Goal: Contribute content: Add original content to the website for others to see

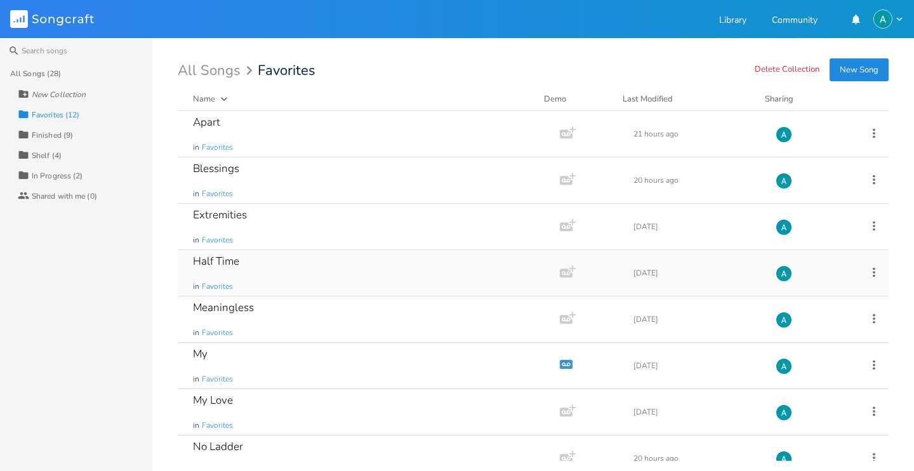
click at [287, 269] on div "Half Time in Favorites" at bounding box center [366, 273] width 347 height 46
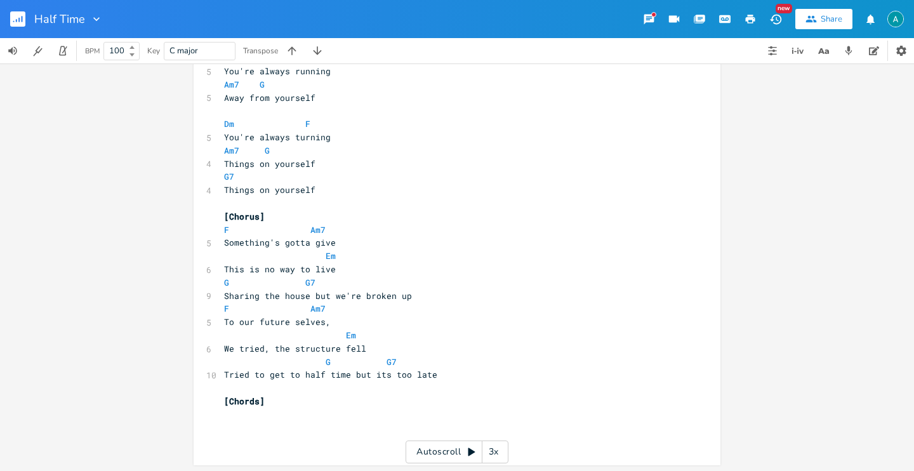
scroll to position [876, 0]
click at [19, 7] on button "button" at bounding box center [22, 19] width 25 height 30
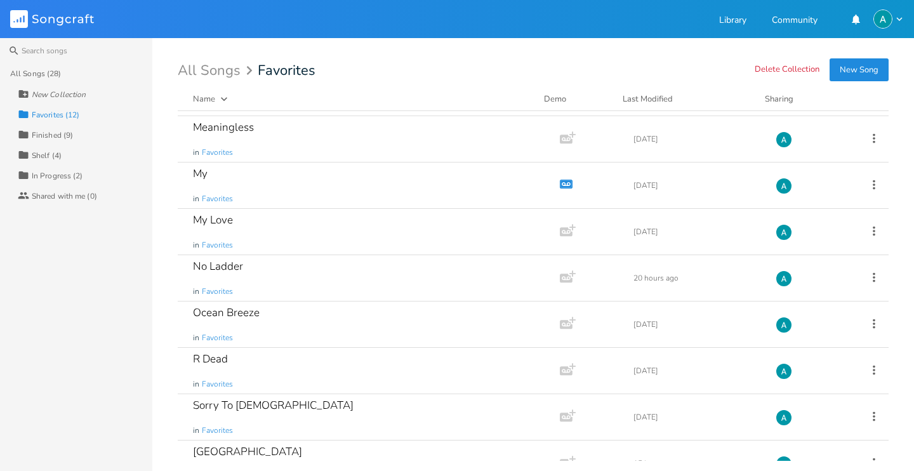
scroll to position [206, 0]
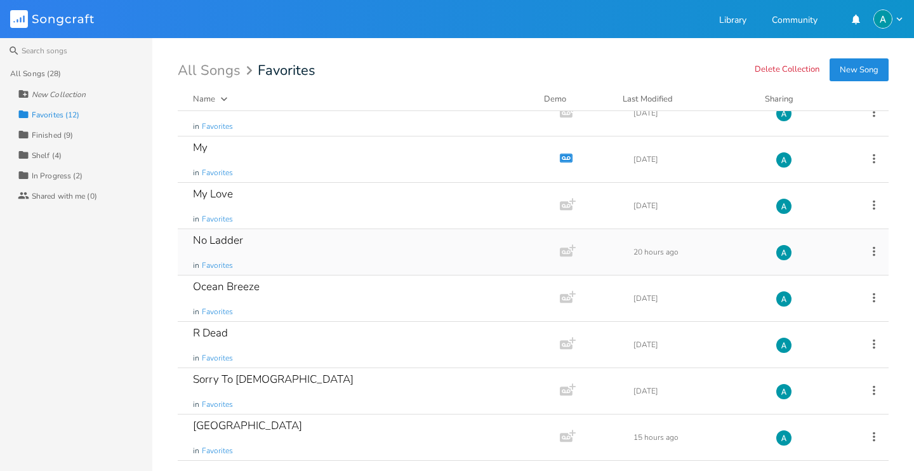
click at [283, 270] on div "No Ladder in Favorites" at bounding box center [366, 252] width 347 height 46
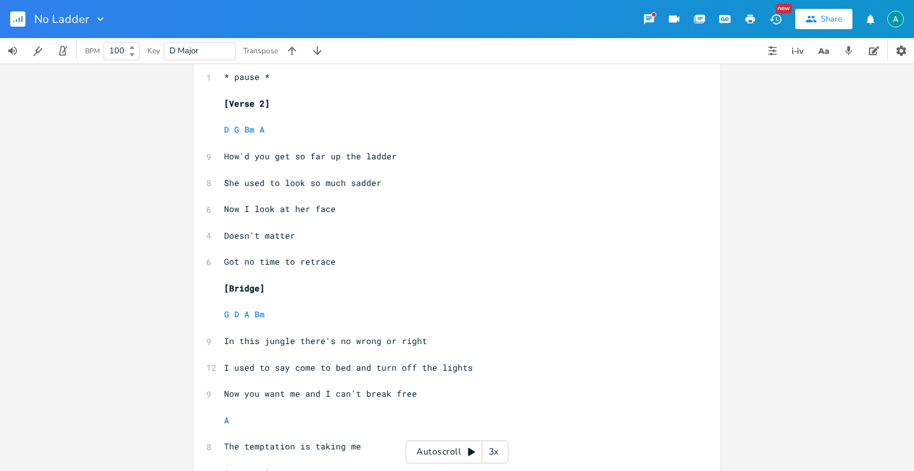
scroll to position [341, 0]
click at [286, 182] on span "She used to look so much sadder" at bounding box center [302, 182] width 157 height 11
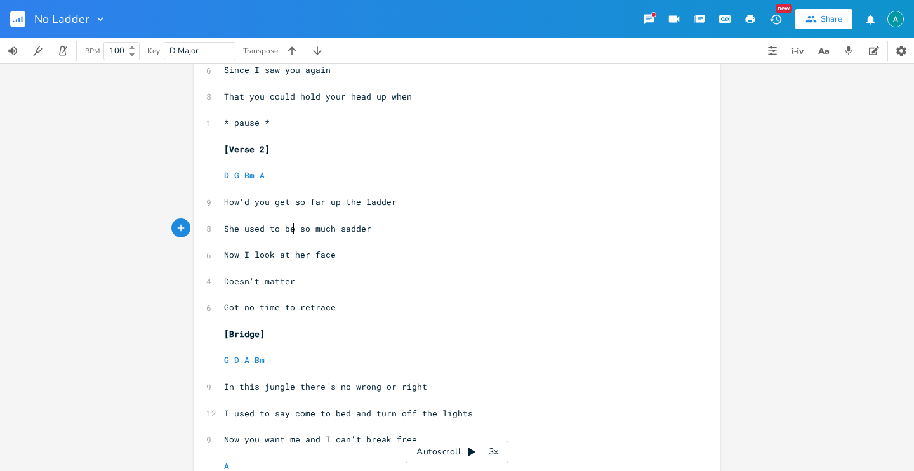
scroll to position [0, 0]
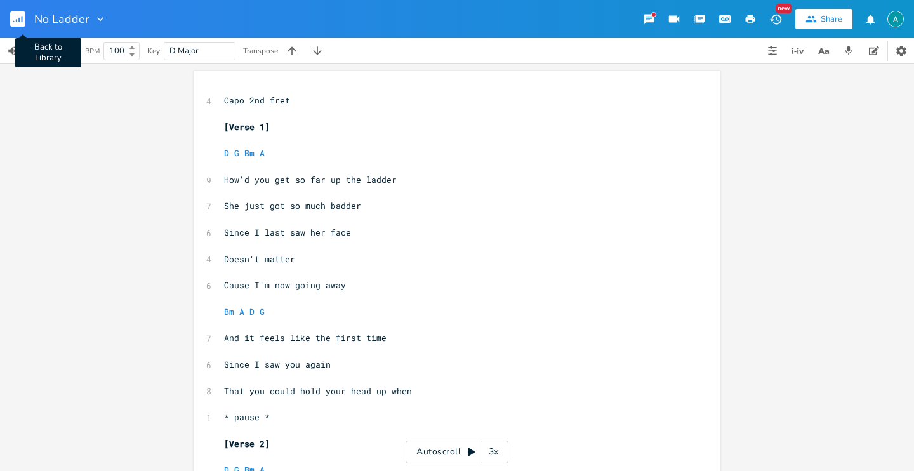
type textarea "be"
click at [13, 20] on rect "button" at bounding box center [17, 18] width 15 height 15
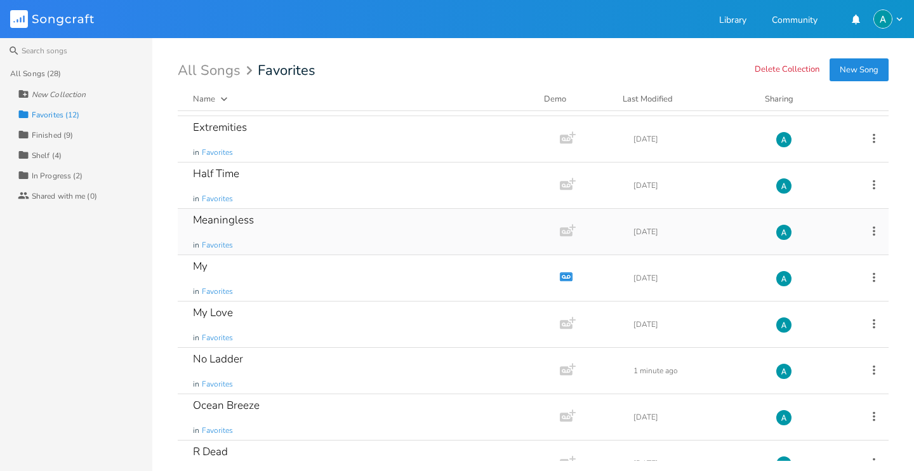
scroll to position [90, 0]
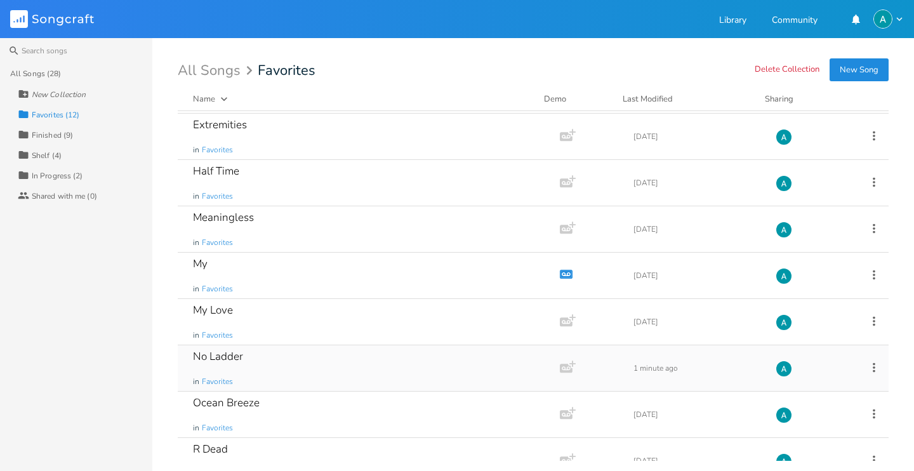
click at [322, 349] on div "No Ladder in Favorites" at bounding box center [366, 368] width 347 height 46
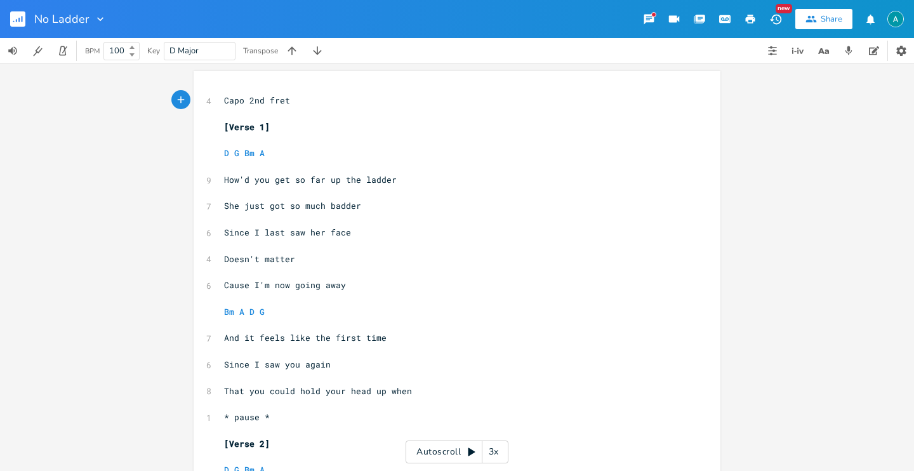
click at [18, 22] on icon "button" at bounding box center [18, 20] width 1 height 4
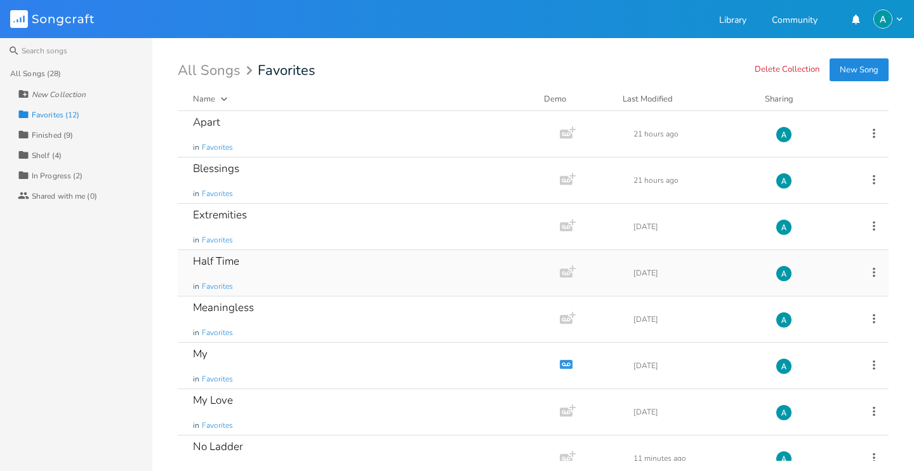
click at [270, 279] on div "Half Time in Favorites" at bounding box center [366, 273] width 347 height 46
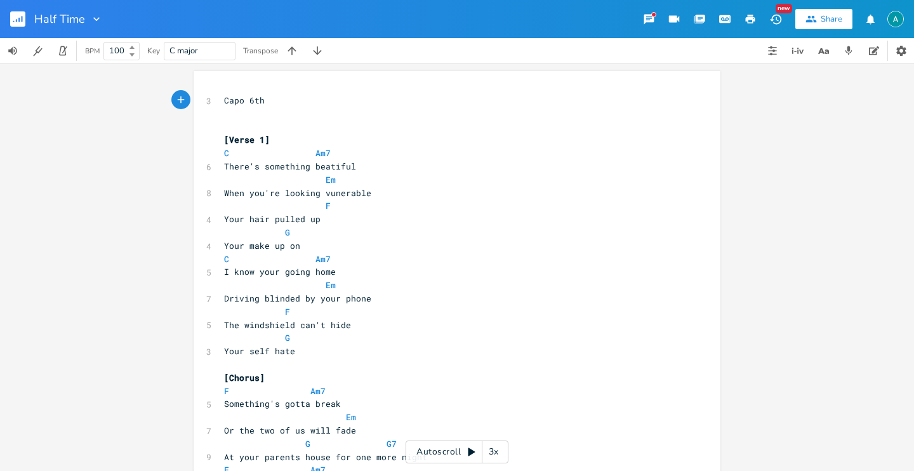
click at [15, 11] on rect "button" at bounding box center [17, 18] width 15 height 15
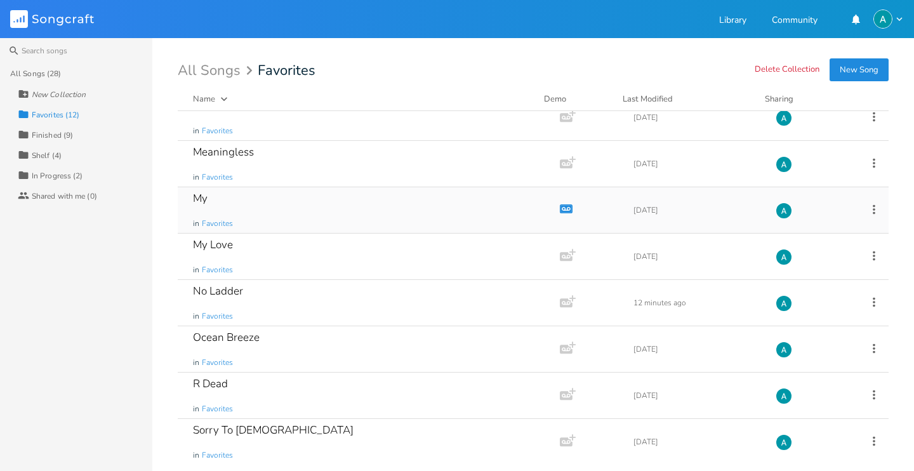
scroll to position [156, 0]
click at [297, 284] on div "No Ladder in Favorites" at bounding box center [366, 303] width 347 height 46
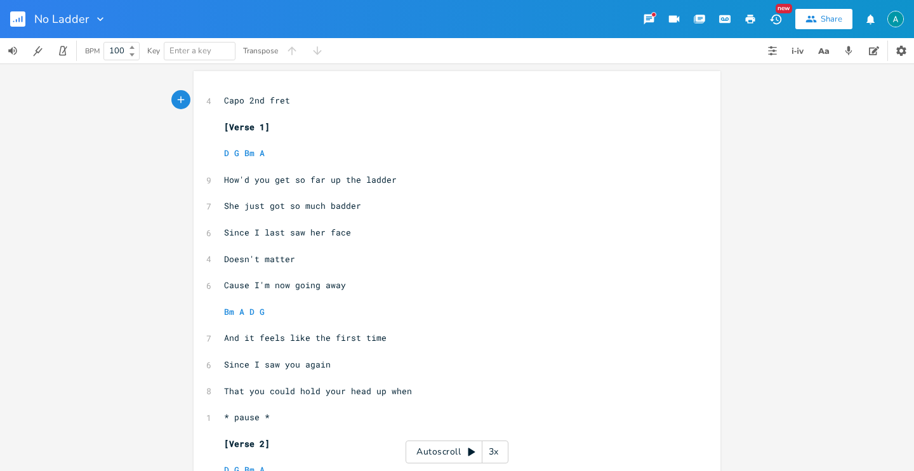
click at [450, 460] on div "Autoscroll 3x" at bounding box center [457, 452] width 103 height 23
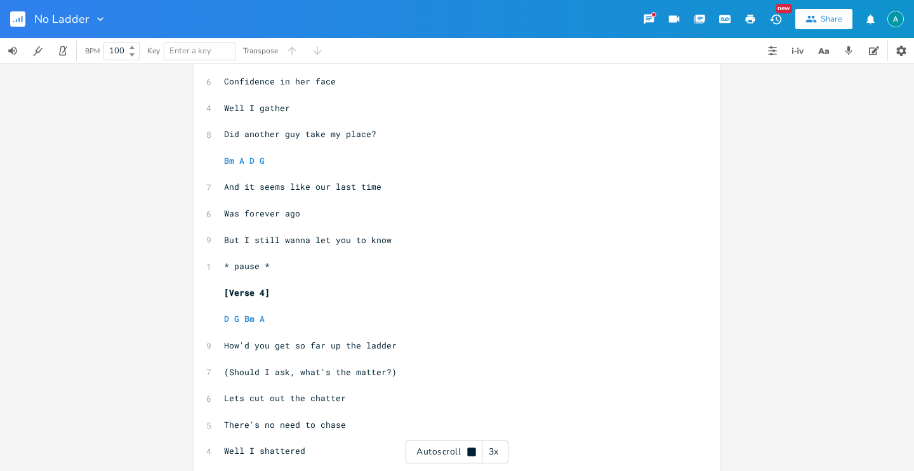
scroll to position [866, 0]
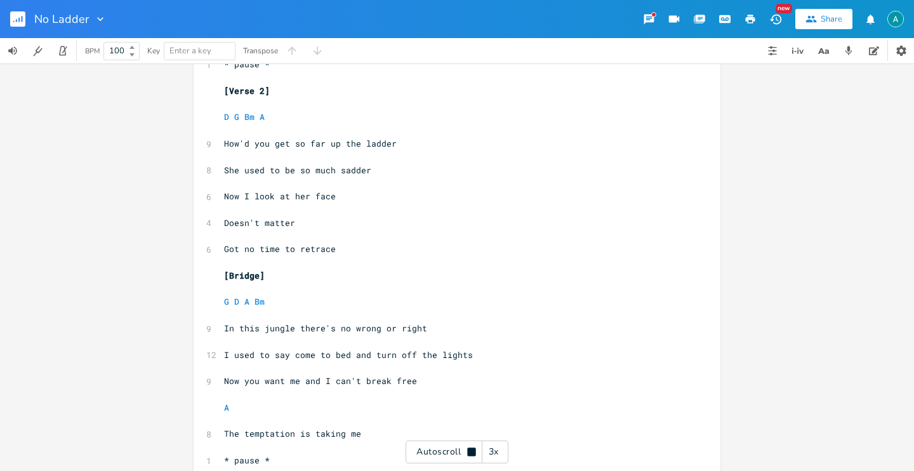
click at [455, 468] on div "4 Capo 2nd fret ​ [Verse 1] ​ D G Bm A ​ 9 How'd you get so far up the ladder ​…" at bounding box center [451, 401] width 458 height 1321
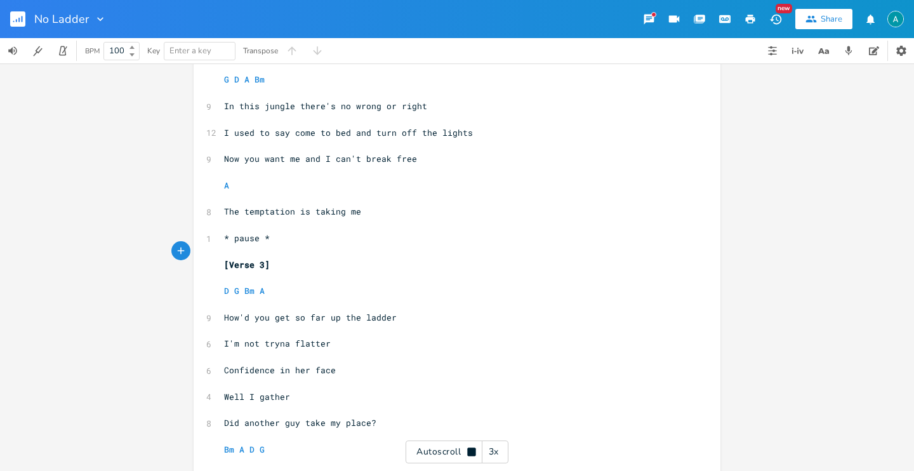
click at [457, 450] on div "Autoscroll 3x" at bounding box center [457, 452] width 103 height 23
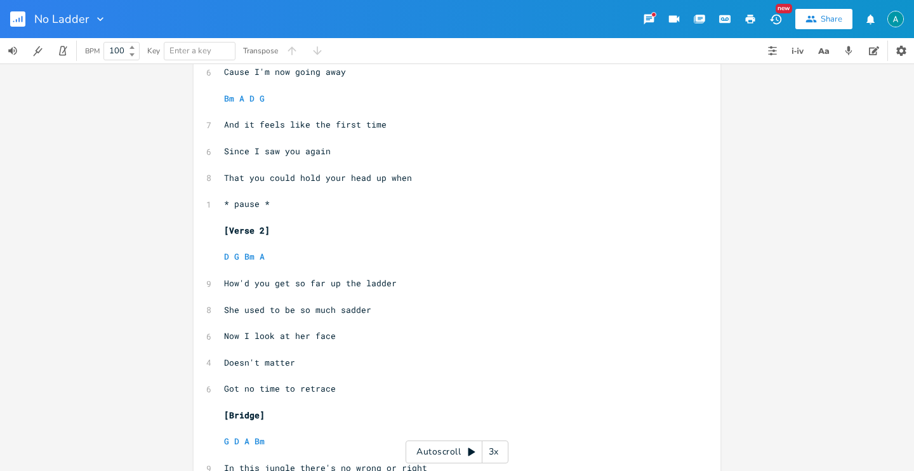
scroll to position [258, 0]
